Goal: Transaction & Acquisition: Obtain resource

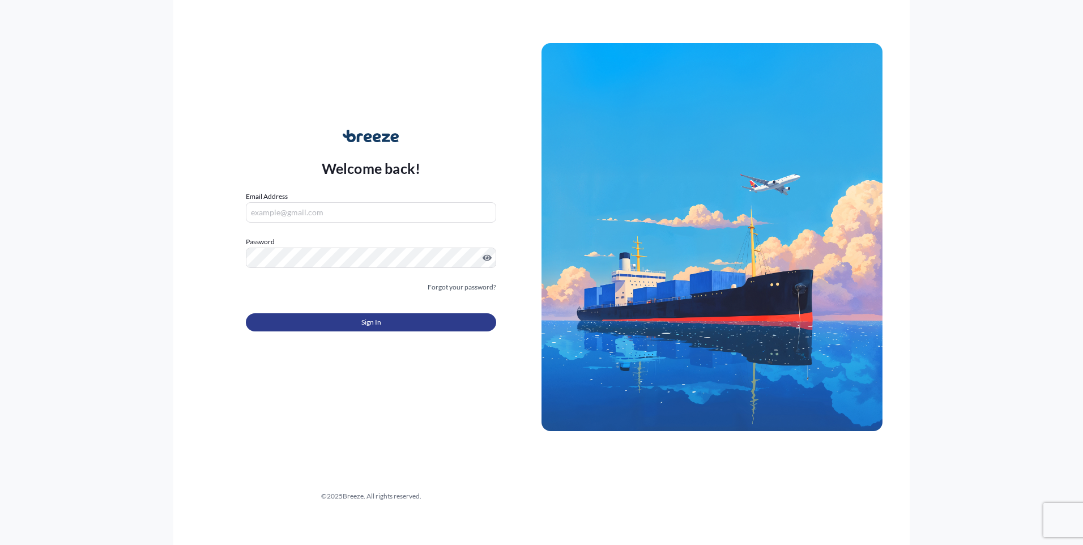
type input "[PERSON_NAME][EMAIL_ADDRESS][DOMAIN_NAME]"
click at [371, 319] on span "Sign In" at bounding box center [371, 322] width 20 height 11
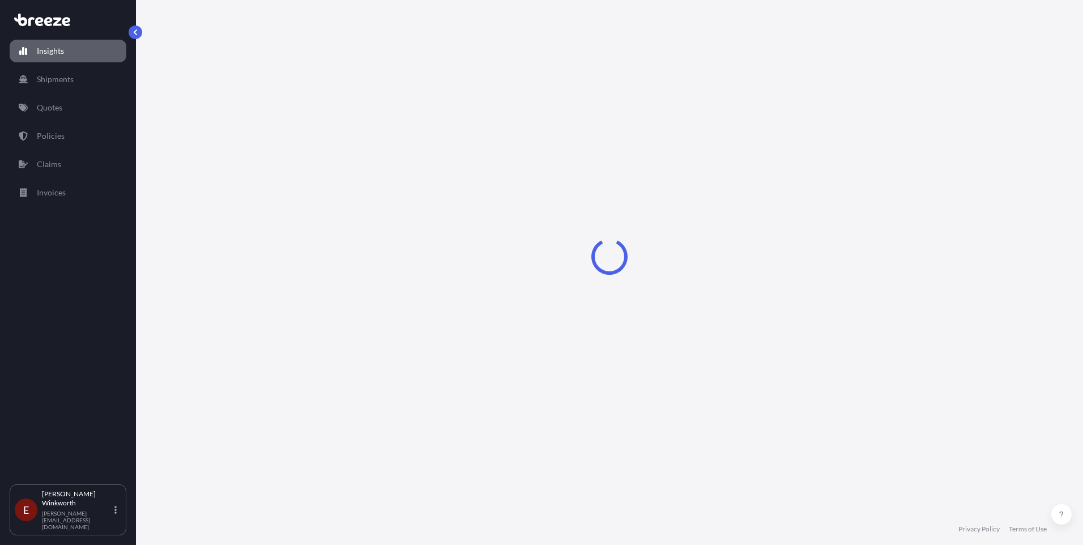
select select "2025"
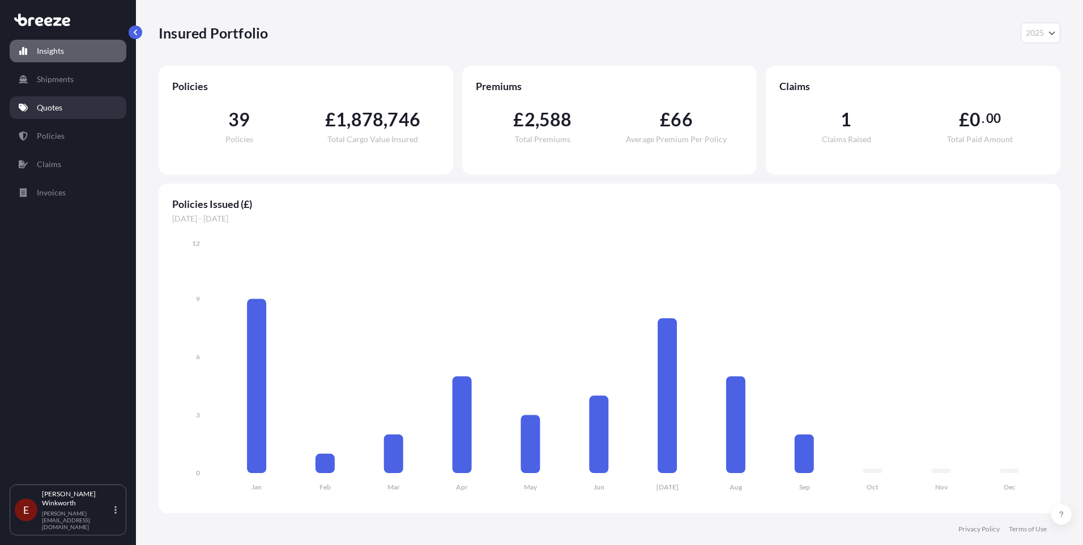
click at [50, 107] on p "Quotes" at bounding box center [49, 107] width 25 height 11
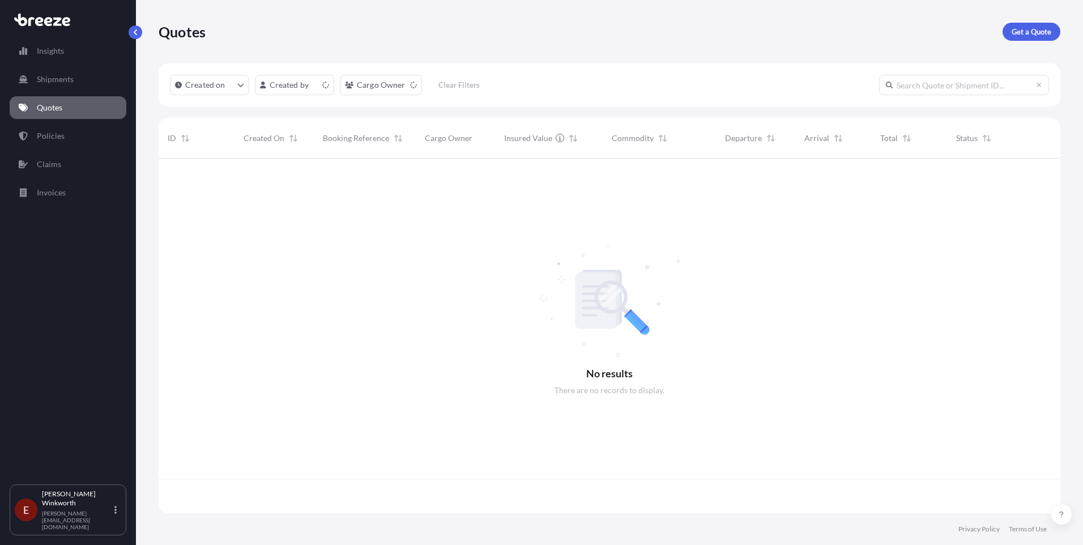
scroll to position [352, 893]
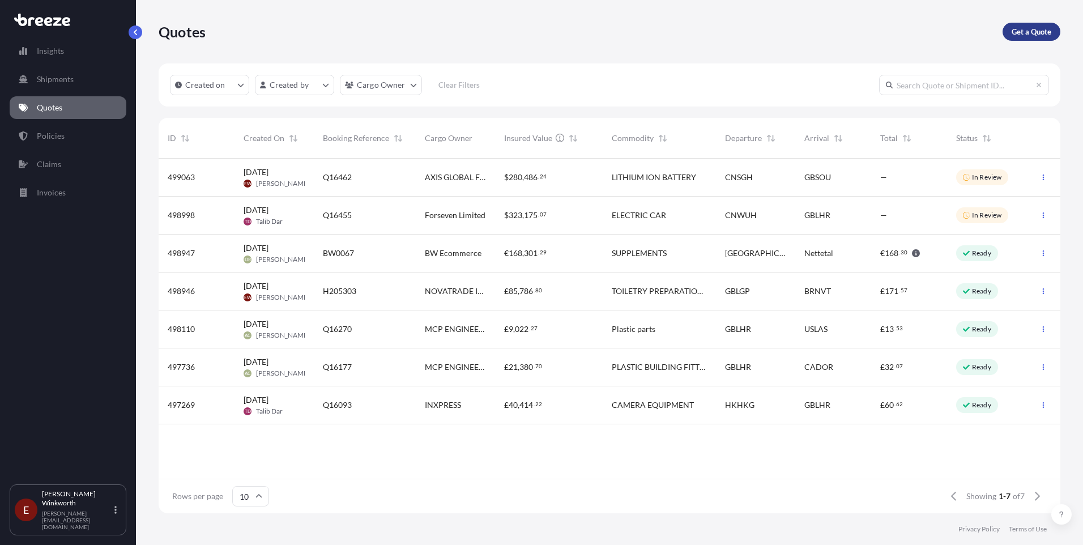
click at [1034, 31] on p "Get a Quote" at bounding box center [1031, 31] width 40 height 11
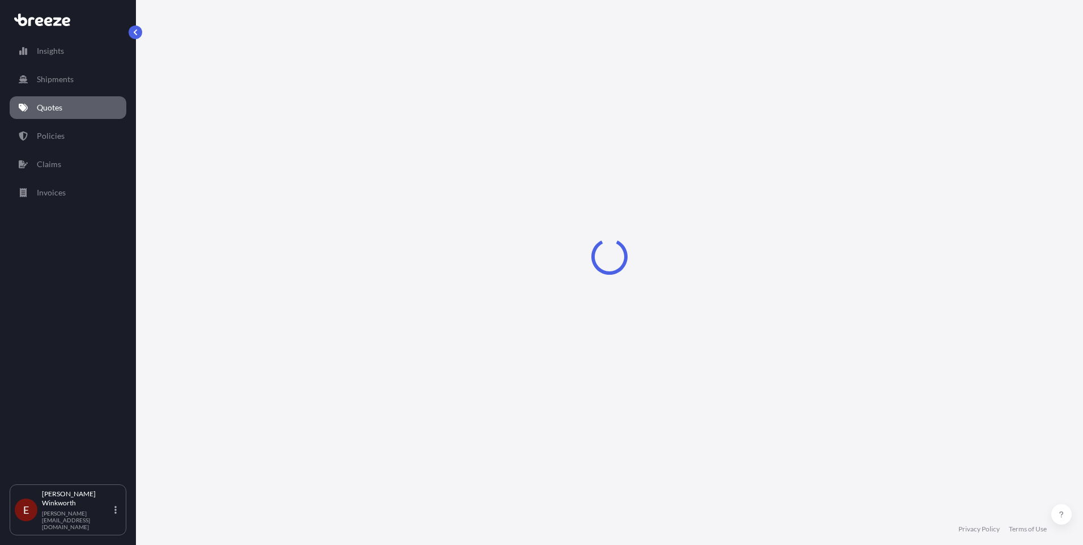
select select "Sea"
select select "1"
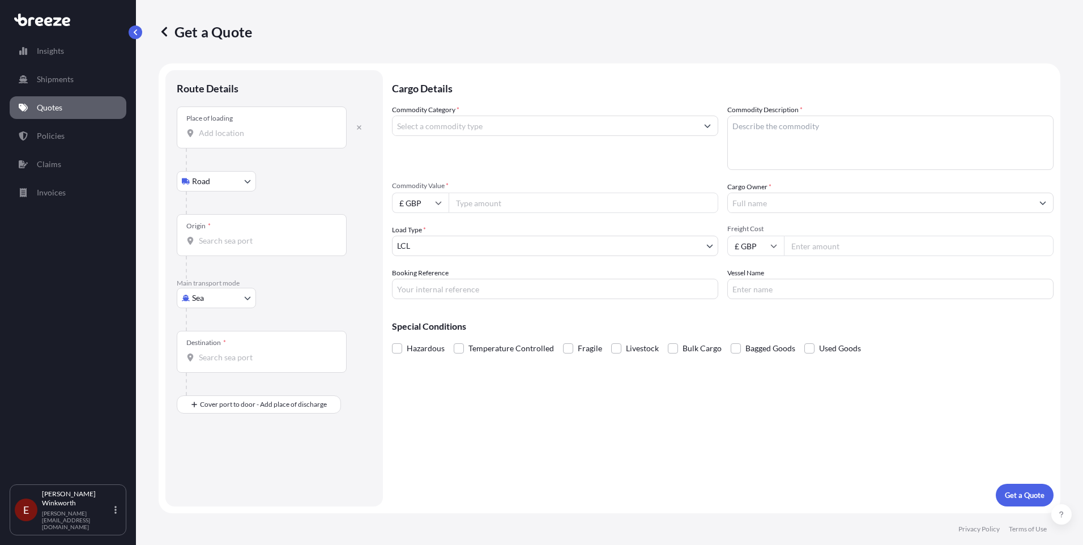
click at [210, 135] on input "Place of loading" at bounding box center [266, 132] width 134 height 11
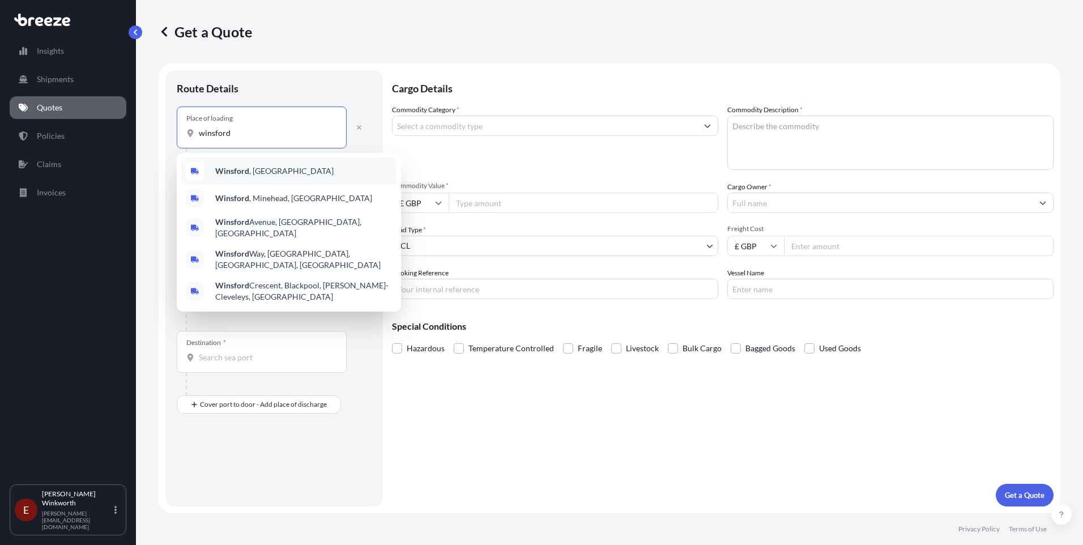
click at [231, 170] on b "Winsford" at bounding box center [232, 171] width 34 height 10
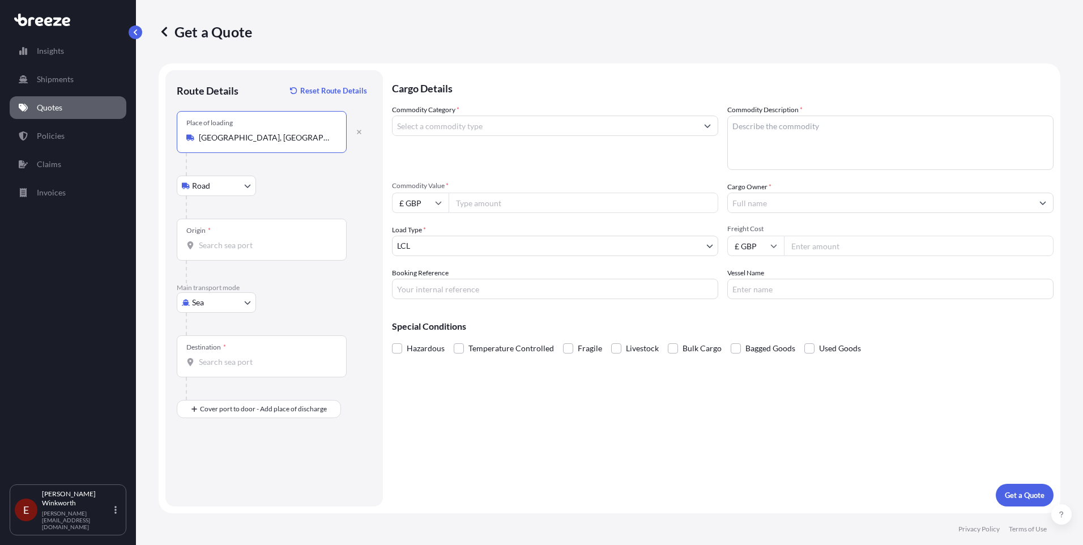
type input "[GEOGRAPHIC_DATA], [GEOGRAPHIC_DATA]"
click at [207, 245] on input "Origin *" at bounding box center [266, 245] width 134 height 11
click at [208, 244] on input "Origin *" at bounding box center [266, 245] width 134 height 11
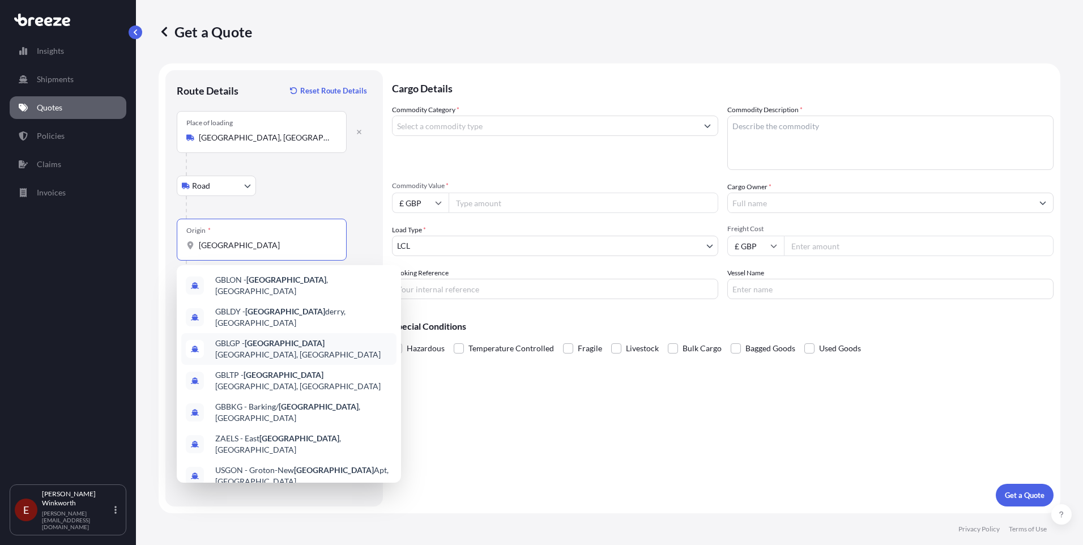
click at [302, 338] on span "GBLGP - [GEOGRAPHIC_DATA], [GEOGRAPHIC_DATA]" at bounding box center [303, 348] width 177 height 23
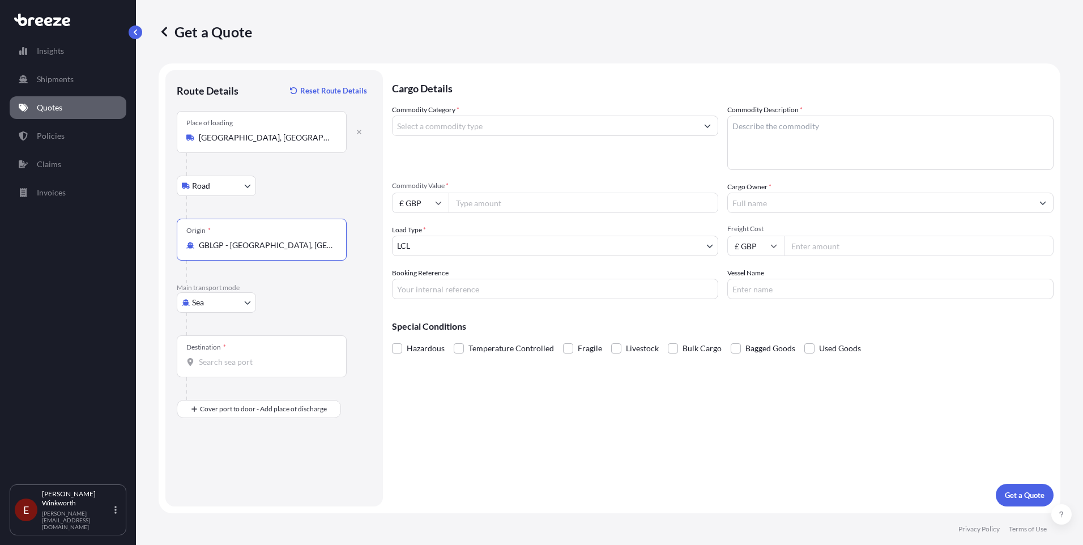
type input "GBLGP - [GEOGRAPHIC_DATA], [GEOGRAPHIC_DATA]"
drag, startPoint x: 199, startPoint y: 362, endPoint x: 305, endPoint y: 370, distance: 105.7
click at [200, 362] on input "Destination *" at bounding box center [266, 361] width 134 height 11
type input "ILASH - [GEOGRAPHIC_DATA], [GEOGRAPHIC_DATA]"
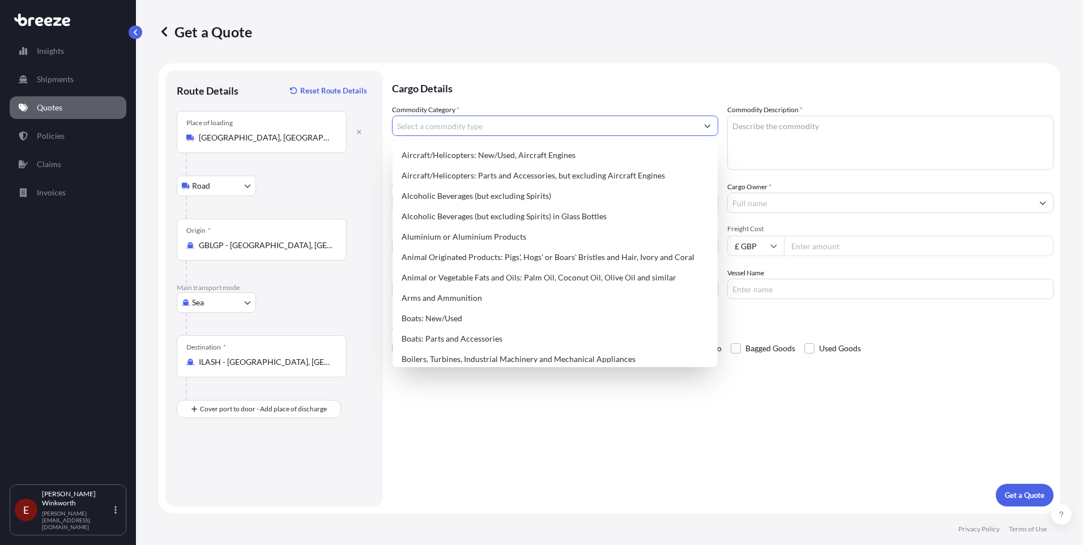
click at [708, 125] on icon "Show suggestions" at bounding box center [707, 125] width 7 height 7
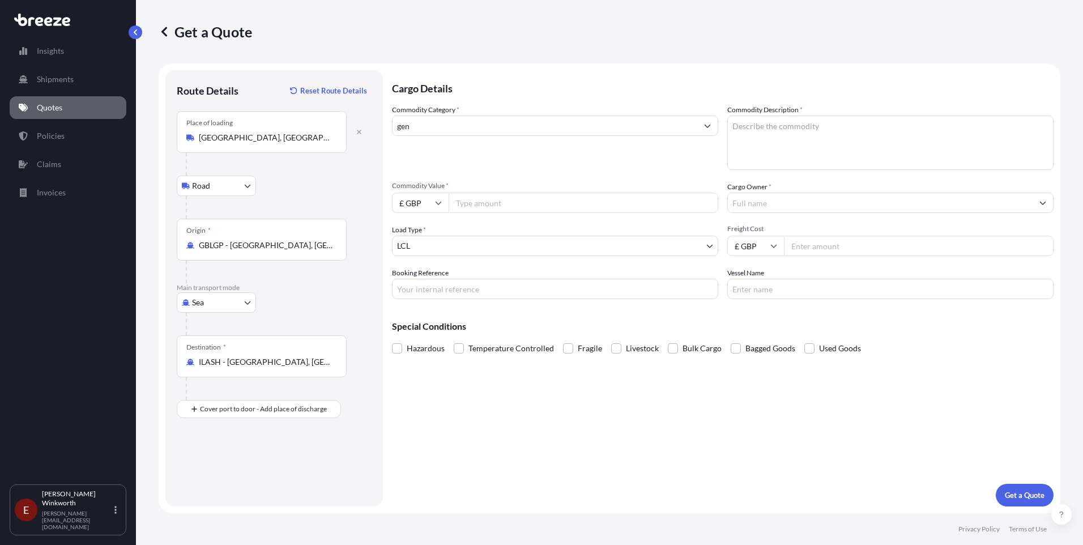
click at [417, 131] on input "gen" at bounding box center [544, 126] width 305 height 20
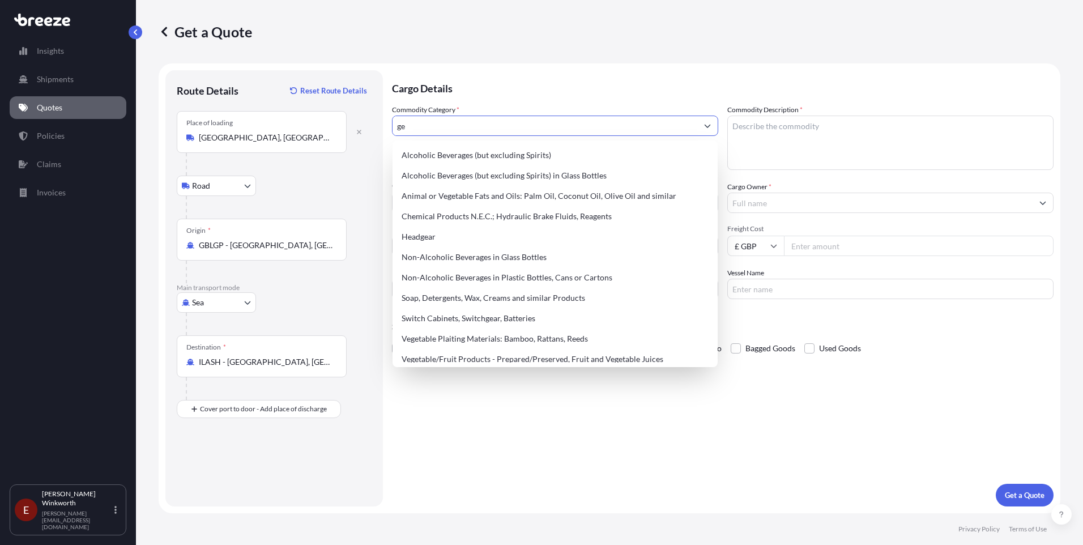
type input "g"
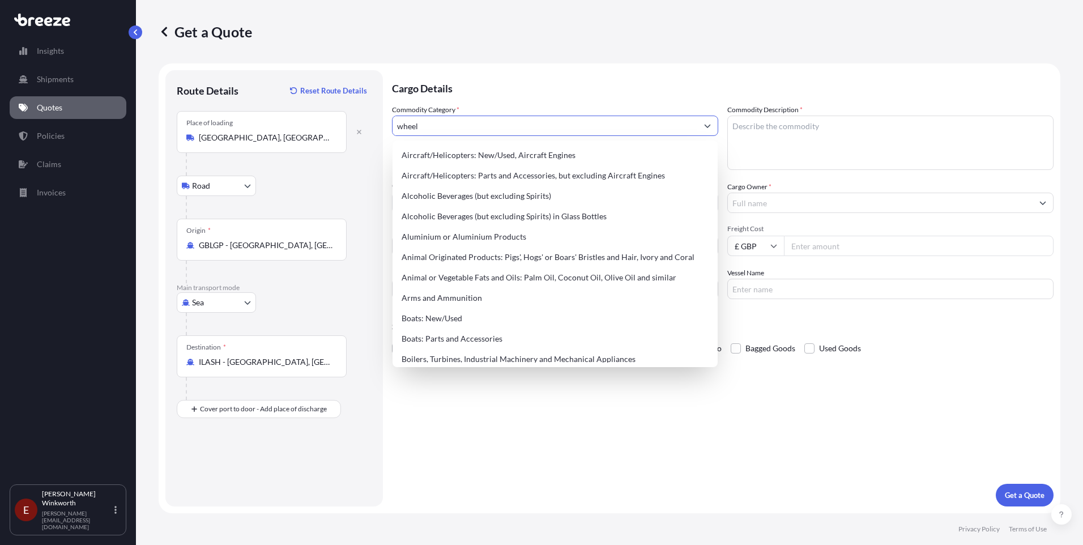
click at [708, 125] on icon "Show suggestions" at bounding box center [707, 125] width 7 height 7
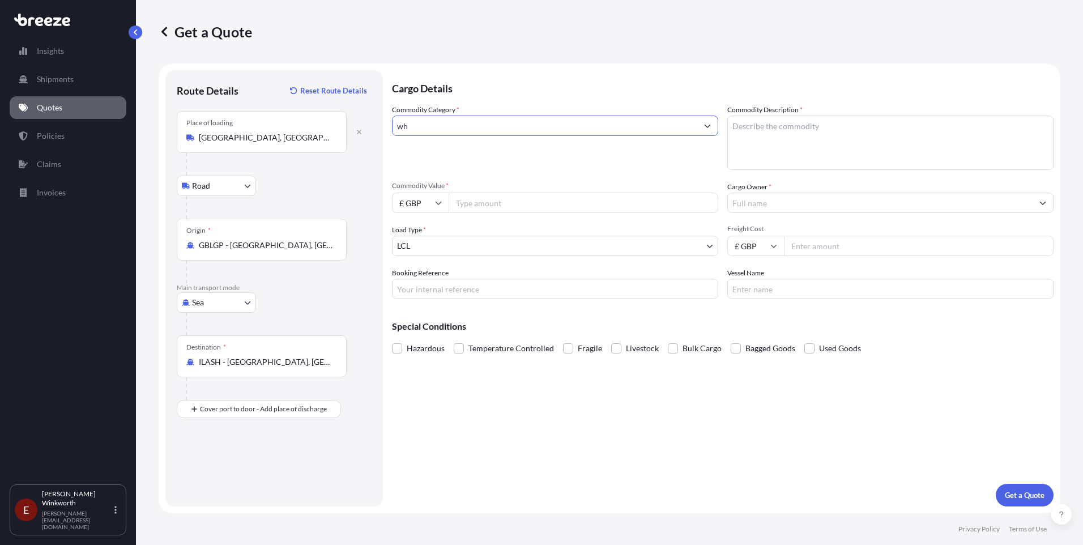
type input "w"
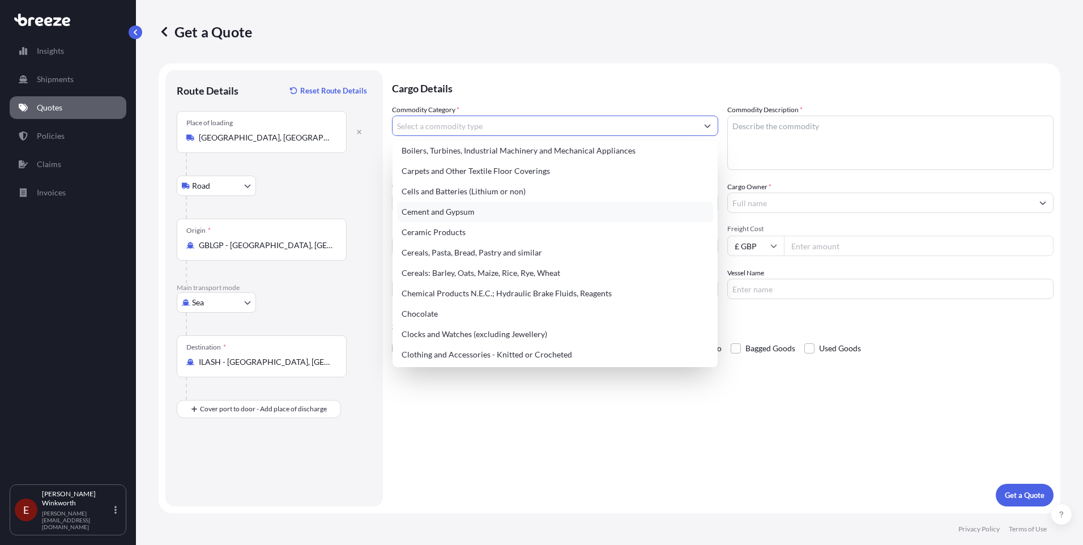
scroll to position [227, 0]
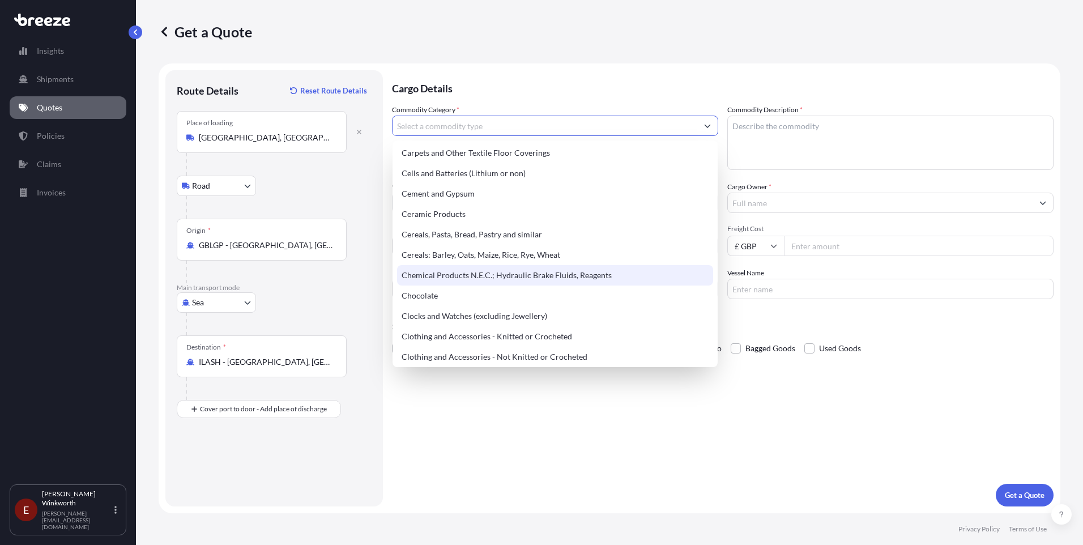
click at [517, 278] on div "Chemical Products N.E.C.; Hydraulic Brake Fluids, Reagents" at bounding box center [555, 275] width 316 height 20
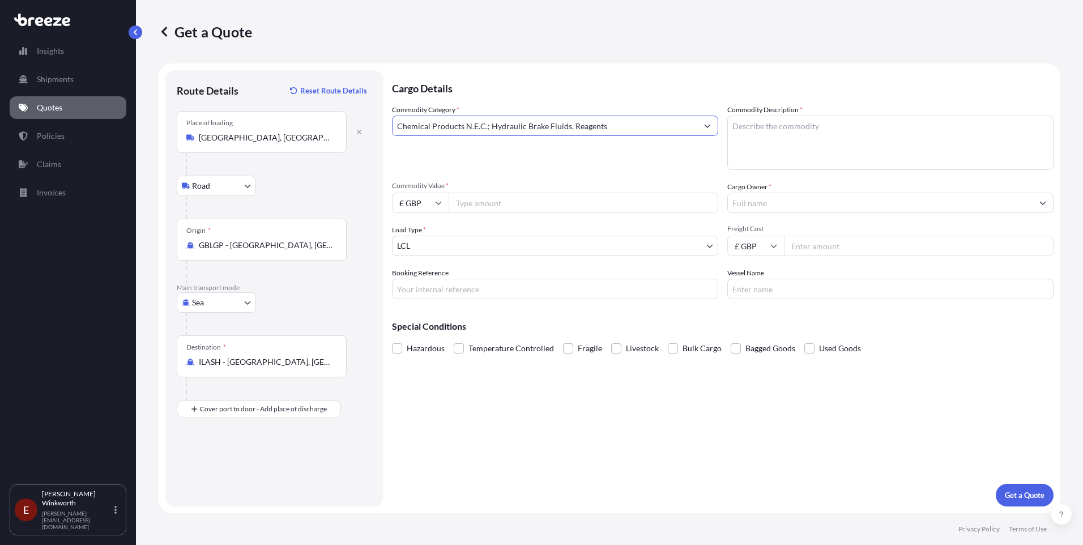
type input "Chemical Products N.E.C.; Hydraulic Brake Fluids, Reagents"
click at [469, 202] on input "Commodity Value *" at bounding box center [583, 203] width 270 height 20
type input "43000"
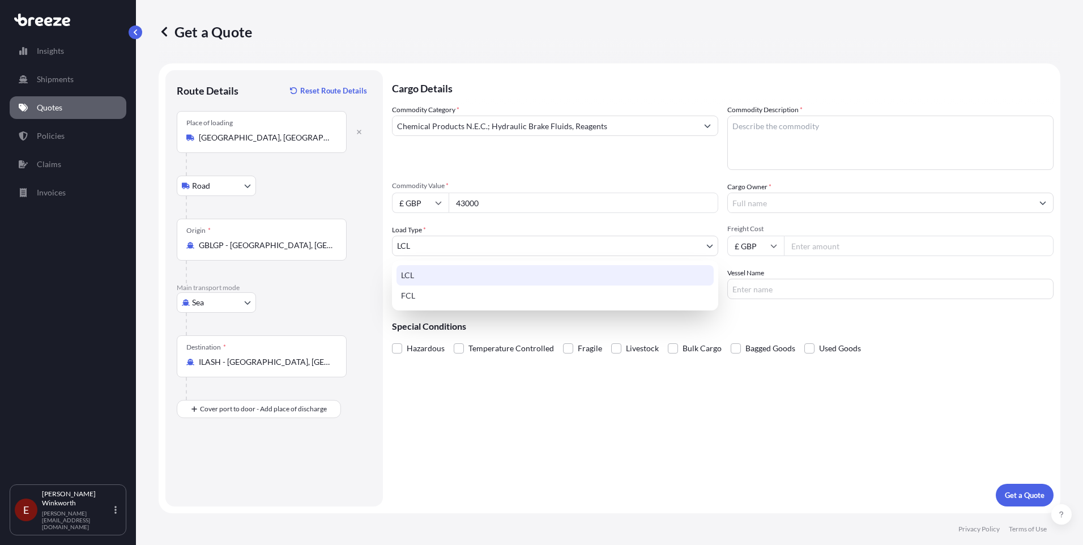
click at [712, 247] on body "Insights Shipments Quotes Policies Claims Invoices E [PERSON_NAME] [PERSON_NAME…" at bounding box center [541, 272] width 1083 height 545
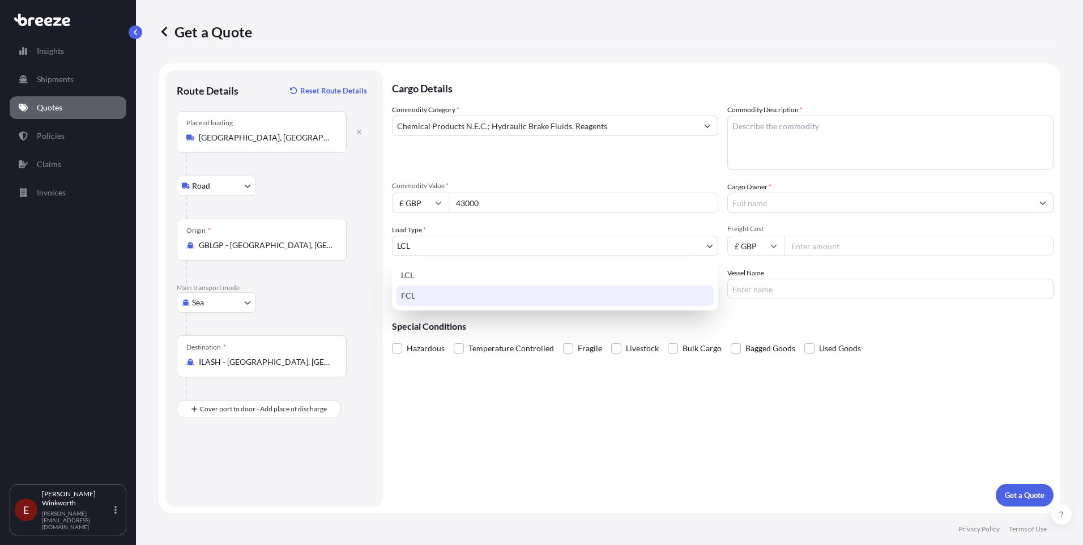
click at [495, 296] on div "FCL" at bounding box center [554, 295] width 317 height 20
select select "2"
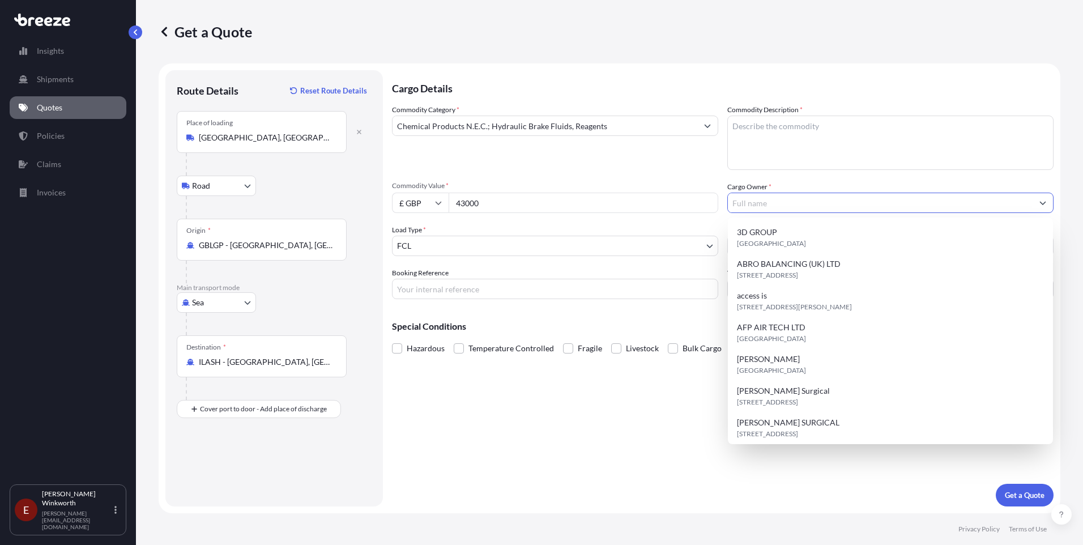
click at [789, 207] on input "Cargo Owner *" at bounding box center [880, 203] width 305 height 20
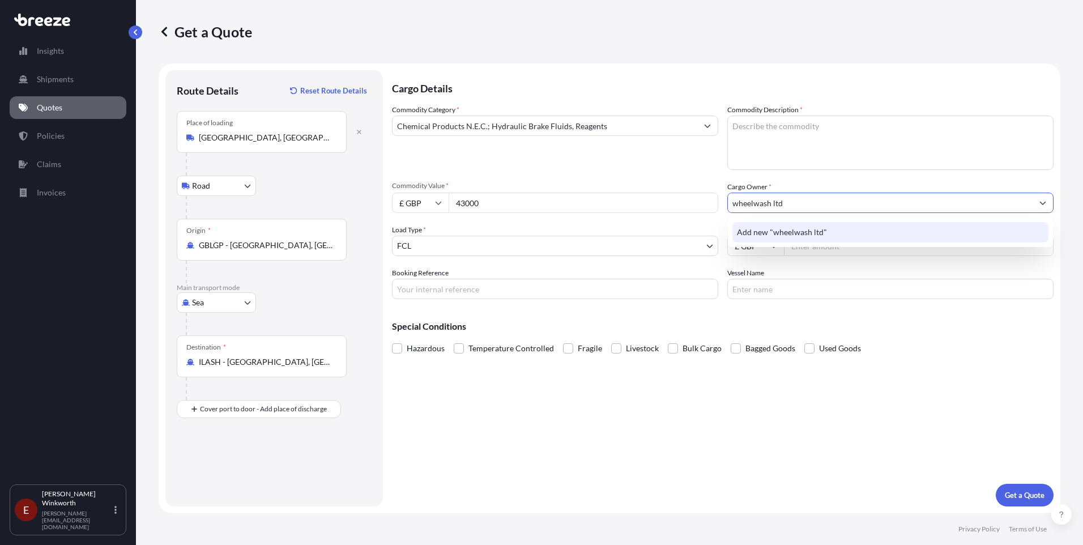
click at [809, 230] on span "Add new "wheelwash ltd"" at bounding box center [782, 232] width 90 height 11
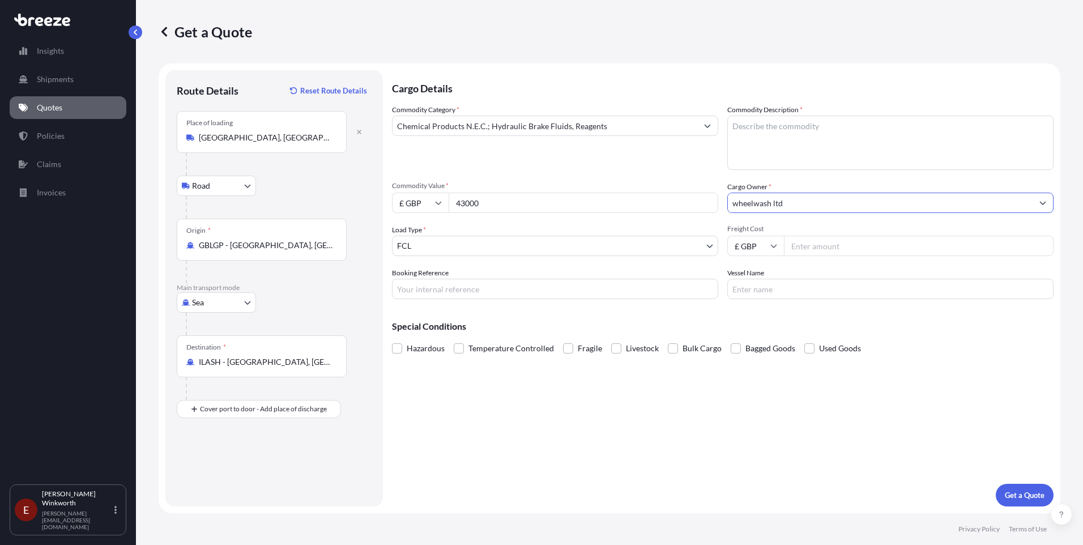
type input "wheelwash ltd"
click at [742, 133] on textarea "Commodity Description *" at bounding box center [890, 143] width 326 height 54
type textarea "wheel wash liquids"
click at [796, 250] on input "Freight Cost" at bounding box center [919, 246] width 270 height 20
type input "2665"
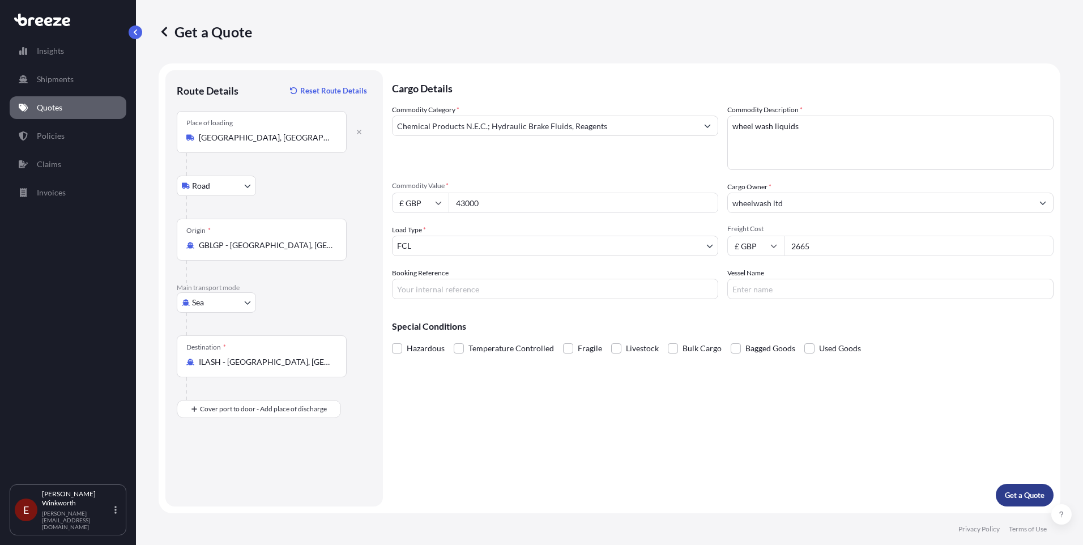
click at [1020, 494] on p "Get a Quote" at bounding box center [1025, 494] width 40 height 11
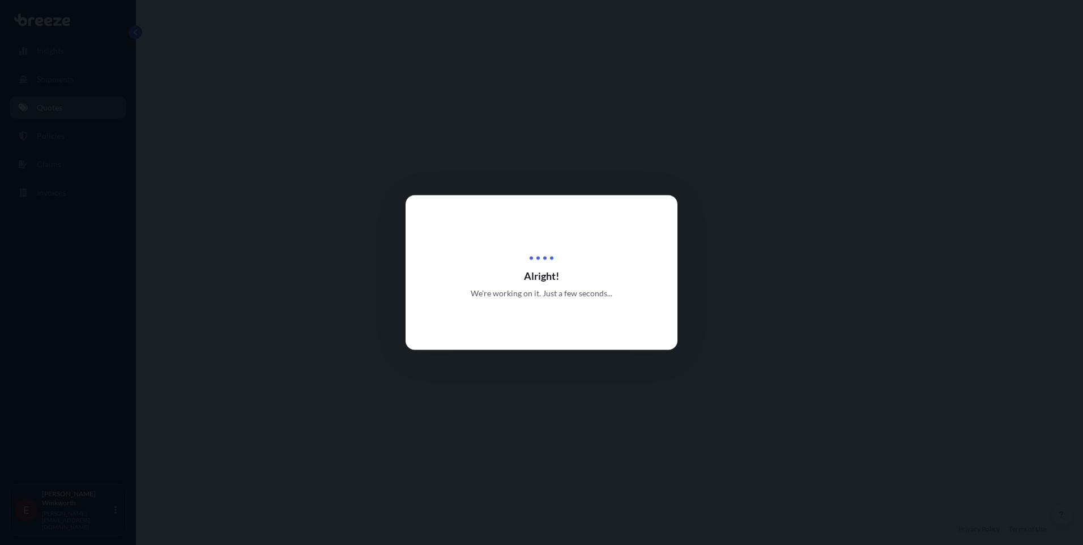
select select "Road"
select select "Sea"
select select "2"
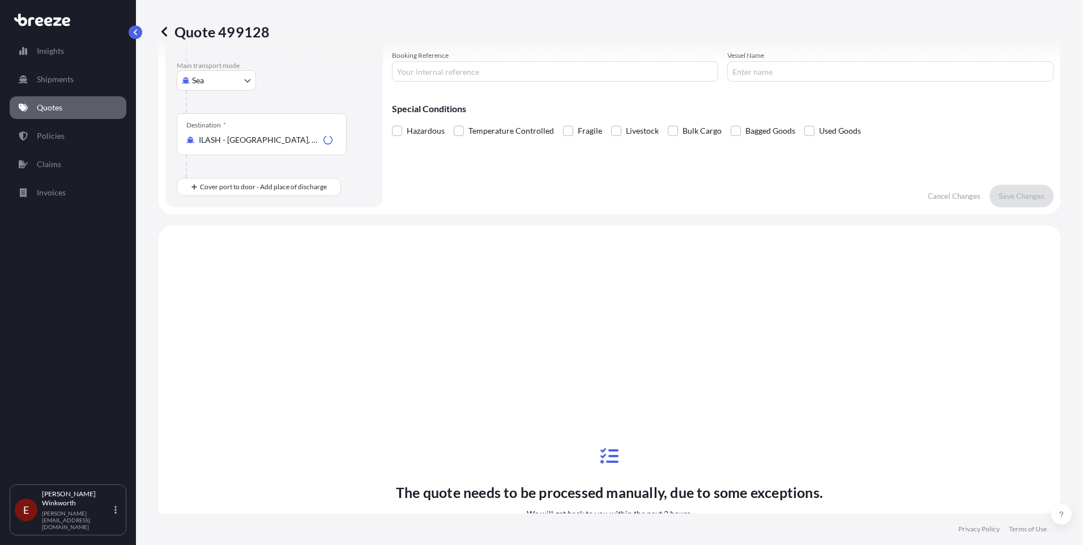
scroll to position [386, 0]
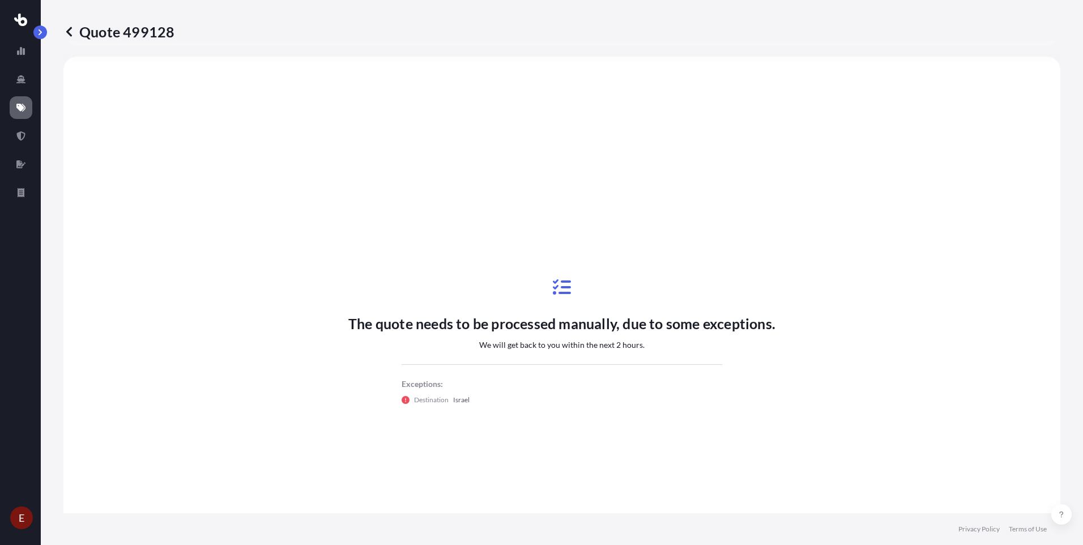
click at [71, 34] on icon at bounding box center [68, 31] width 11 height 11
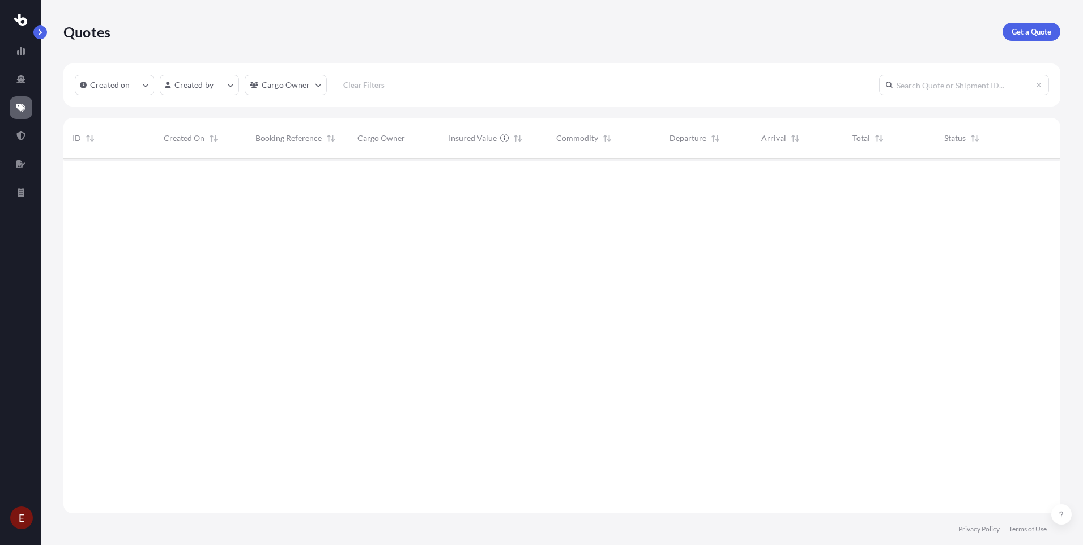
scroll to position [352, 988]
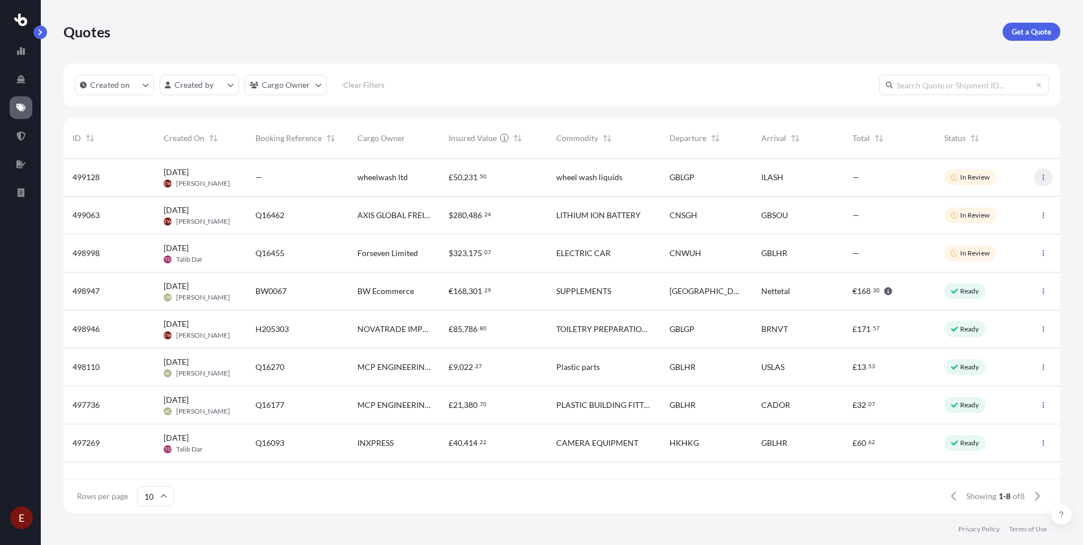
click at [1043, 174] on icon "button" at bounding box center [1043, 177] width 2 height 6
click at [982, 184] on p "Edit quote" at bounding box center [988, 179] width 36 height 11
select select "Road"
select select "Sea"
select select "2"
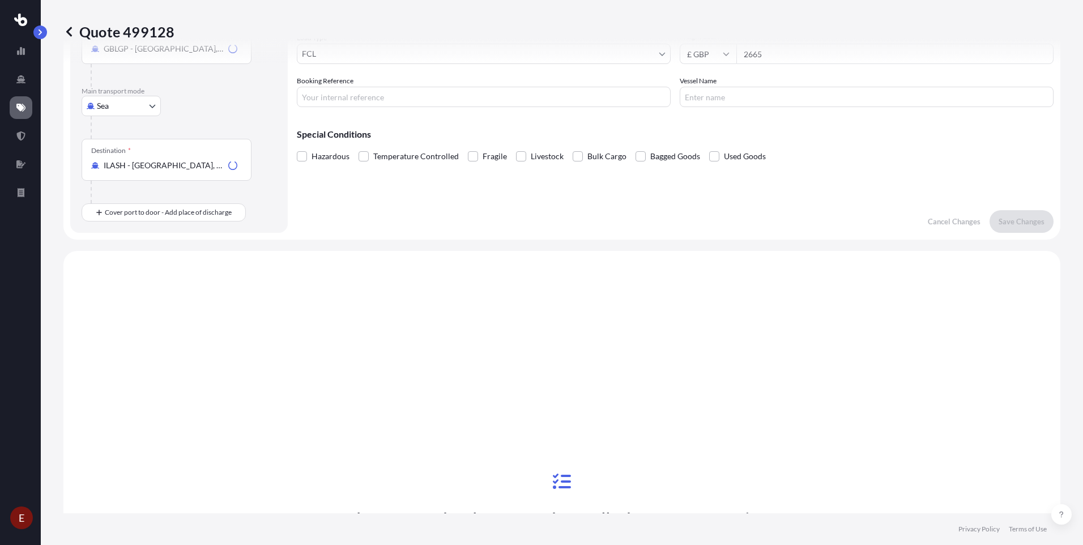
scroll to position [386, 0]
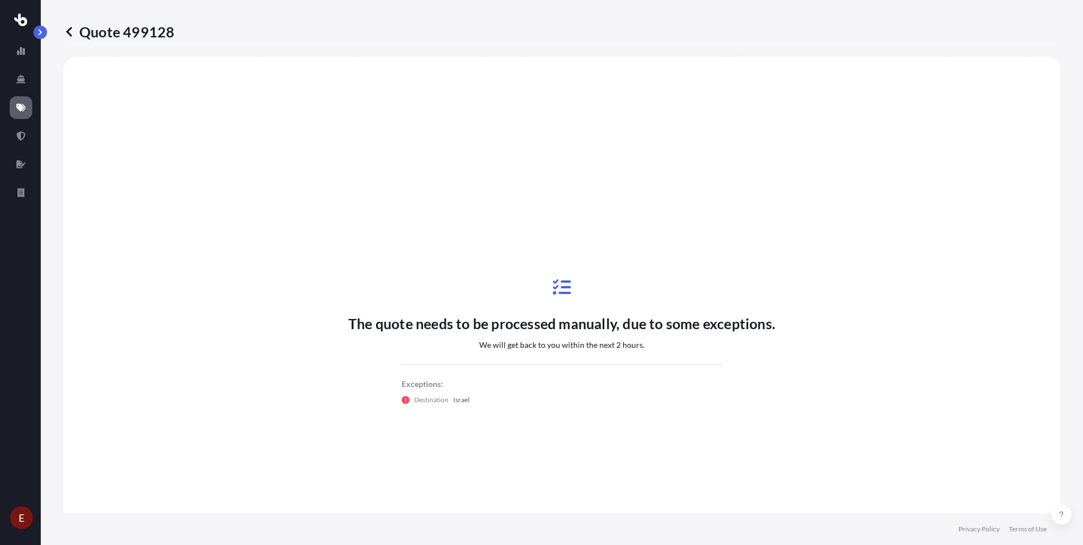
click at [71, 29] on icon at bounding box center [68, 31] width 11 height 11
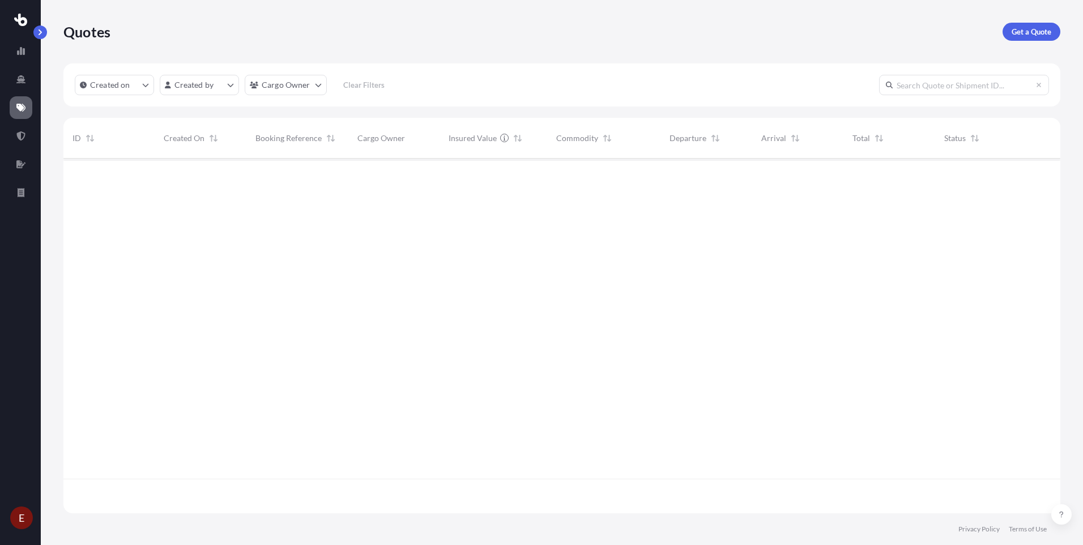
scroll to position [352, 988]
